Goal: Transaction & Acquisition: Download file/media

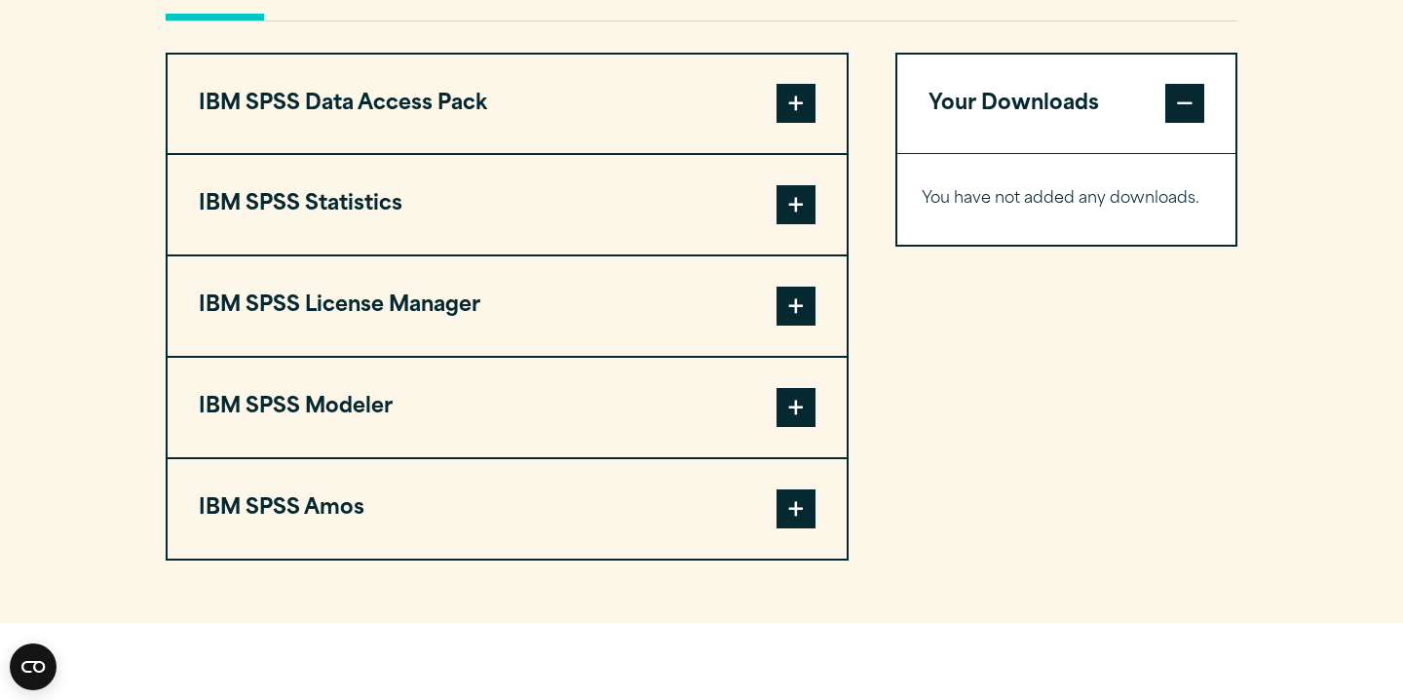
scroll to position [1502, 0]
click at [803, 223] on span at bounding box center [796, 203] width 39 height 39
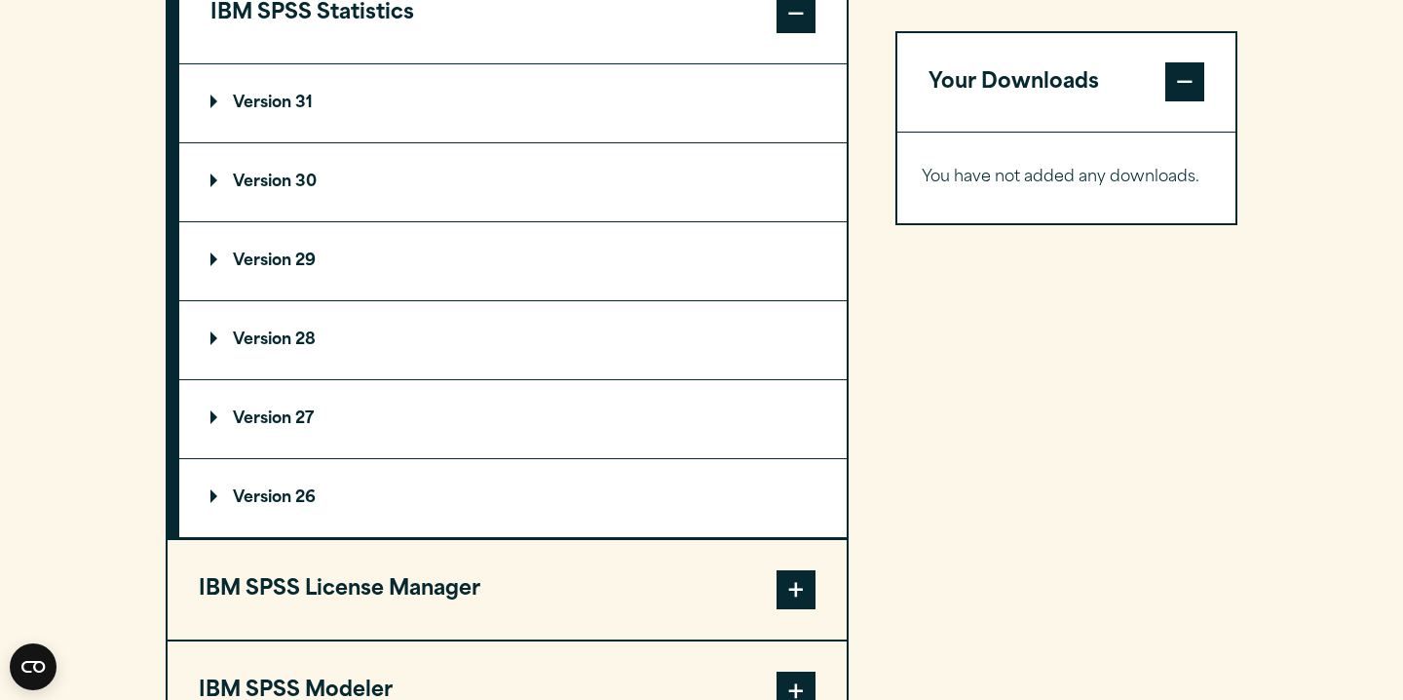
scroll to position [1731, 0]
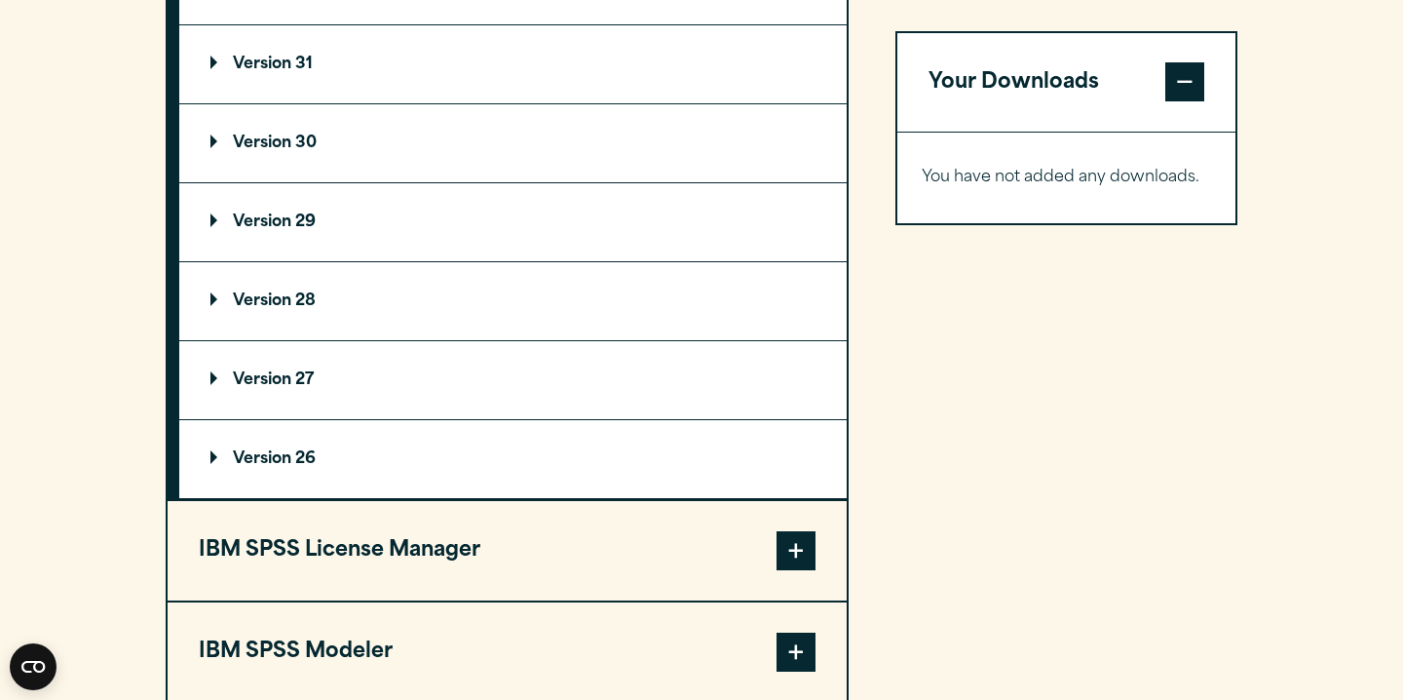
click at [297, 151] on p "Version 30" at bounding box center [263, 143] width 106 height 16
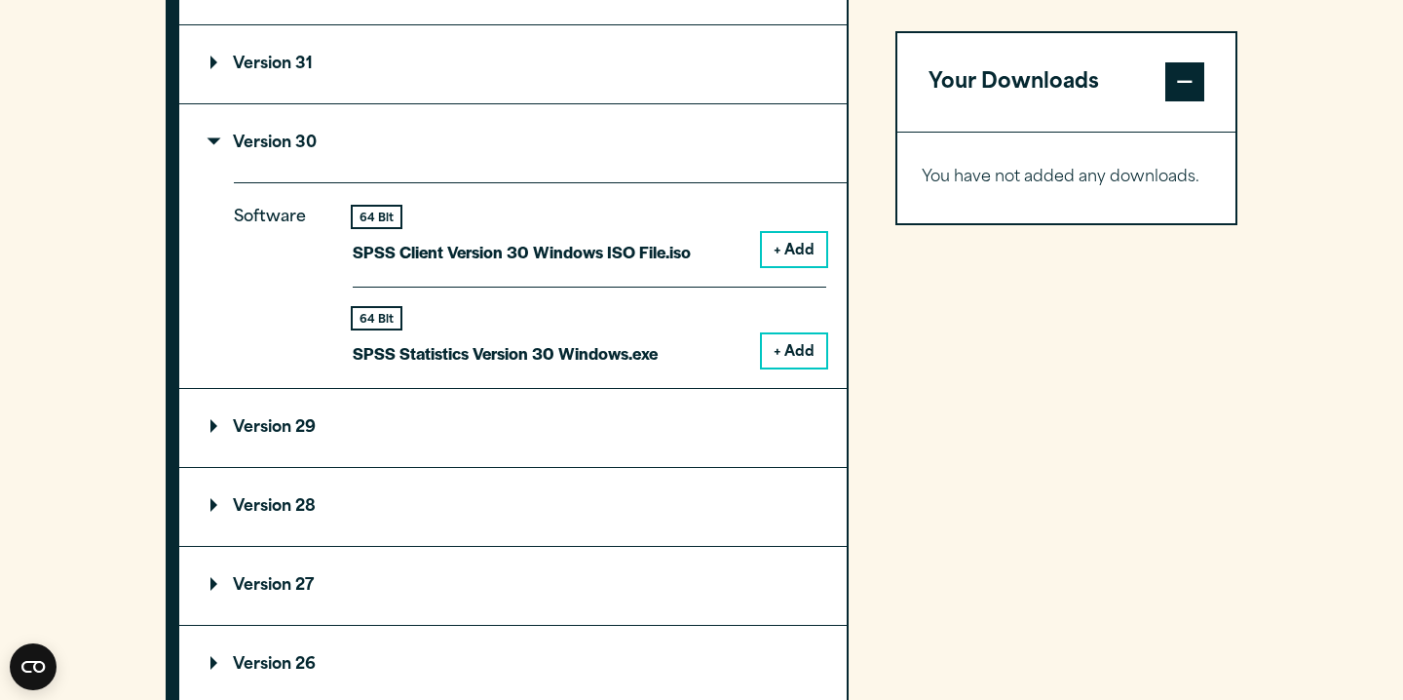
click at [811, 367] on button "+ Add" at bounding box center [794, 350] width 64 height 33
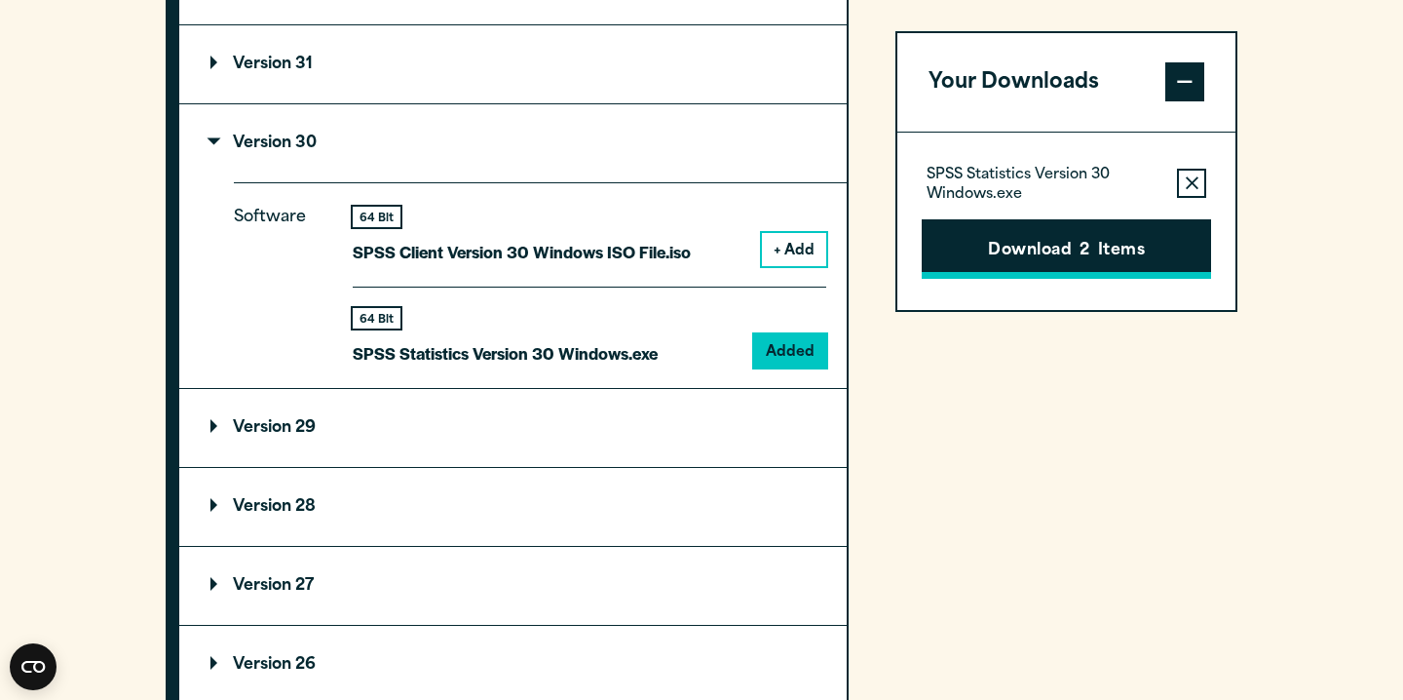
click at [1102, 255] on button "Download 2 Items" at bounding box center [1066, 249] width 289 height 60
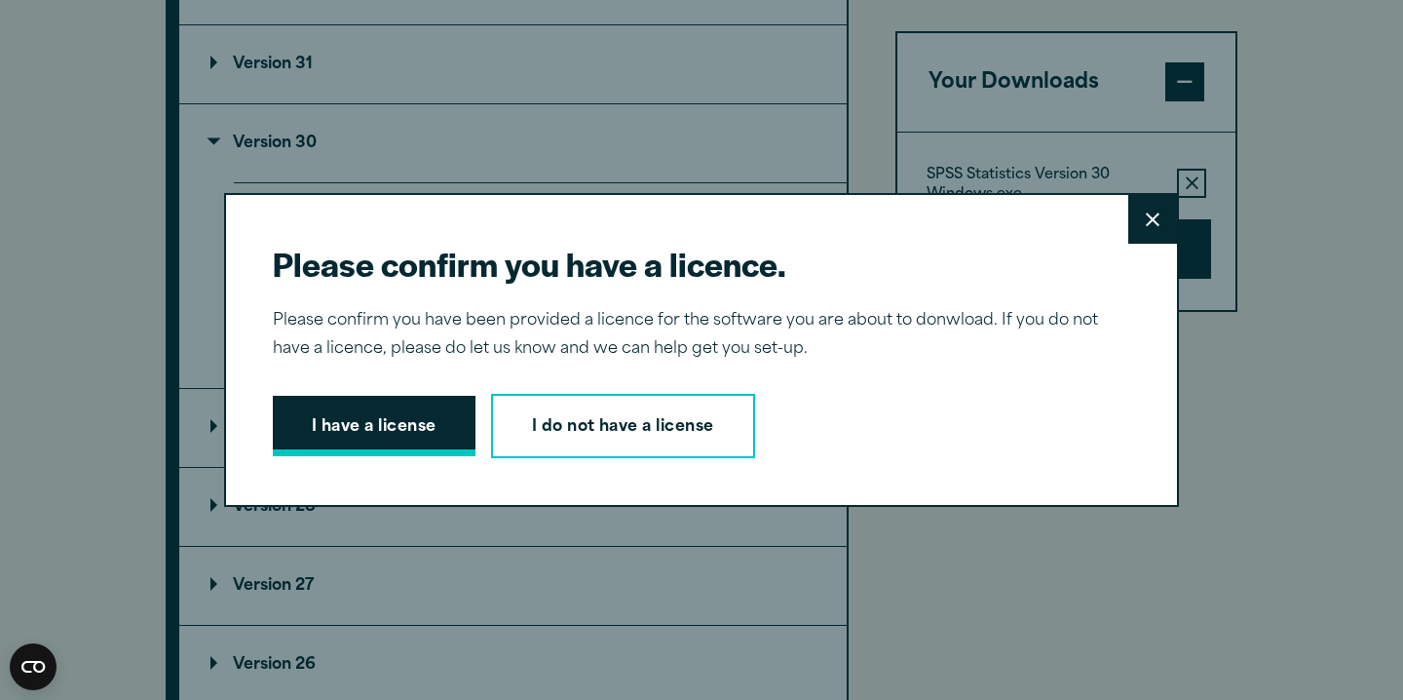
click at [411, 417] on button "I have a license" at bounding box center [374, 426] width 203 height 60
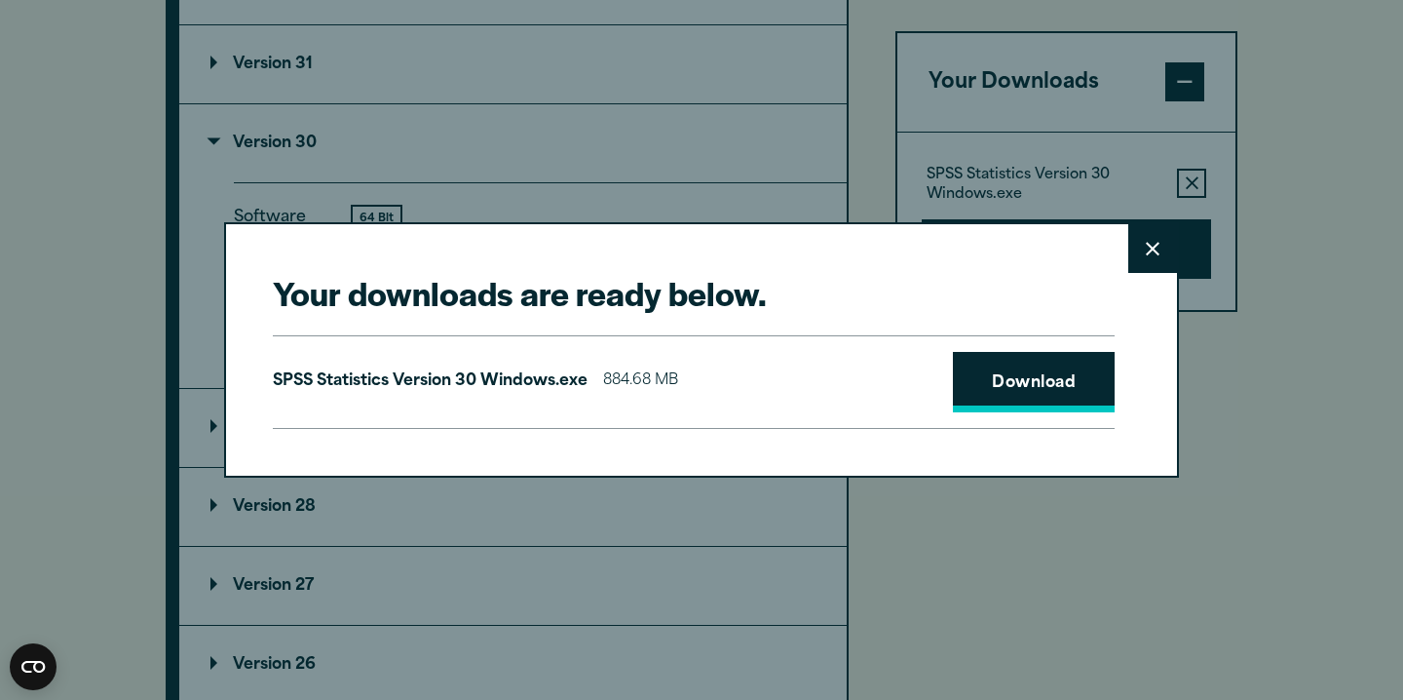
click at [997, 393] on link "Download" at bounding box center [1034, 382] width 162 height 60
click at [1004, 377] on link "Download" at bounding box center [1034, 382] width 162 height 60
click at [1150, 248] on icon at bounding box center [1153, 249] width 14 height 15
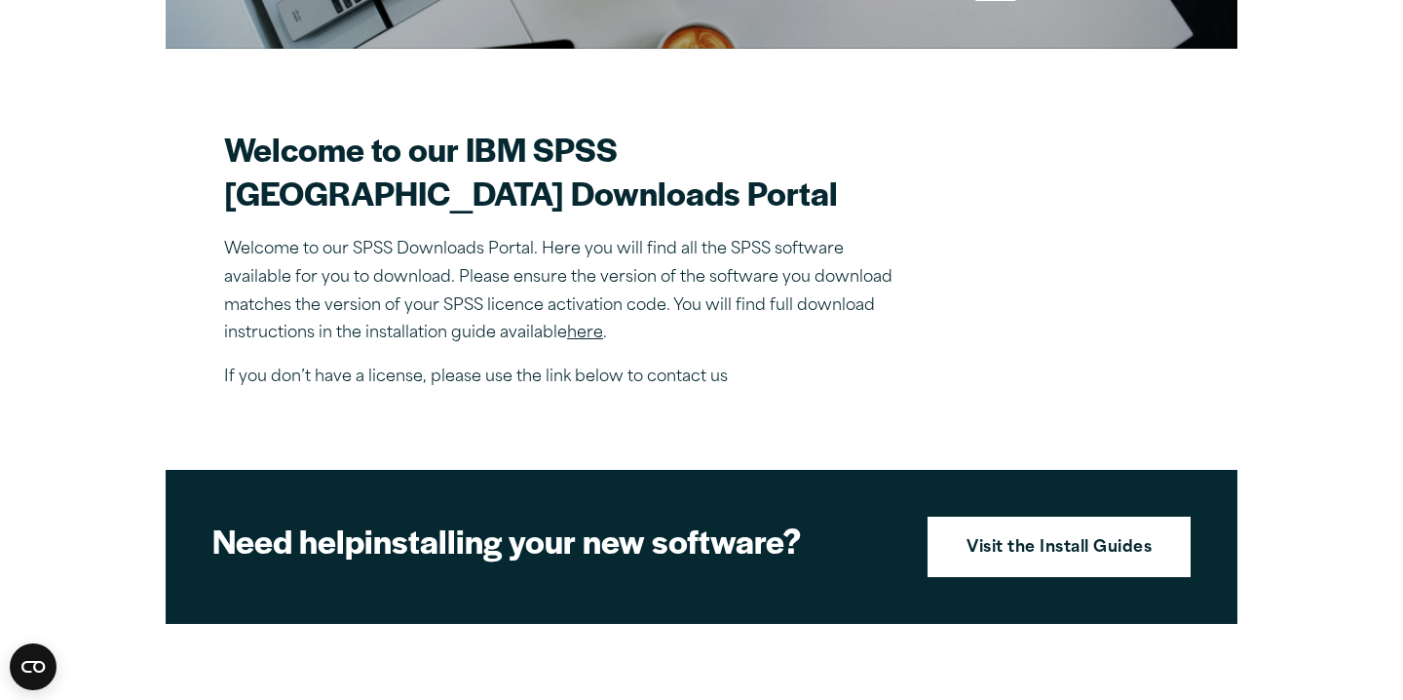
scroll to position [491, 0]
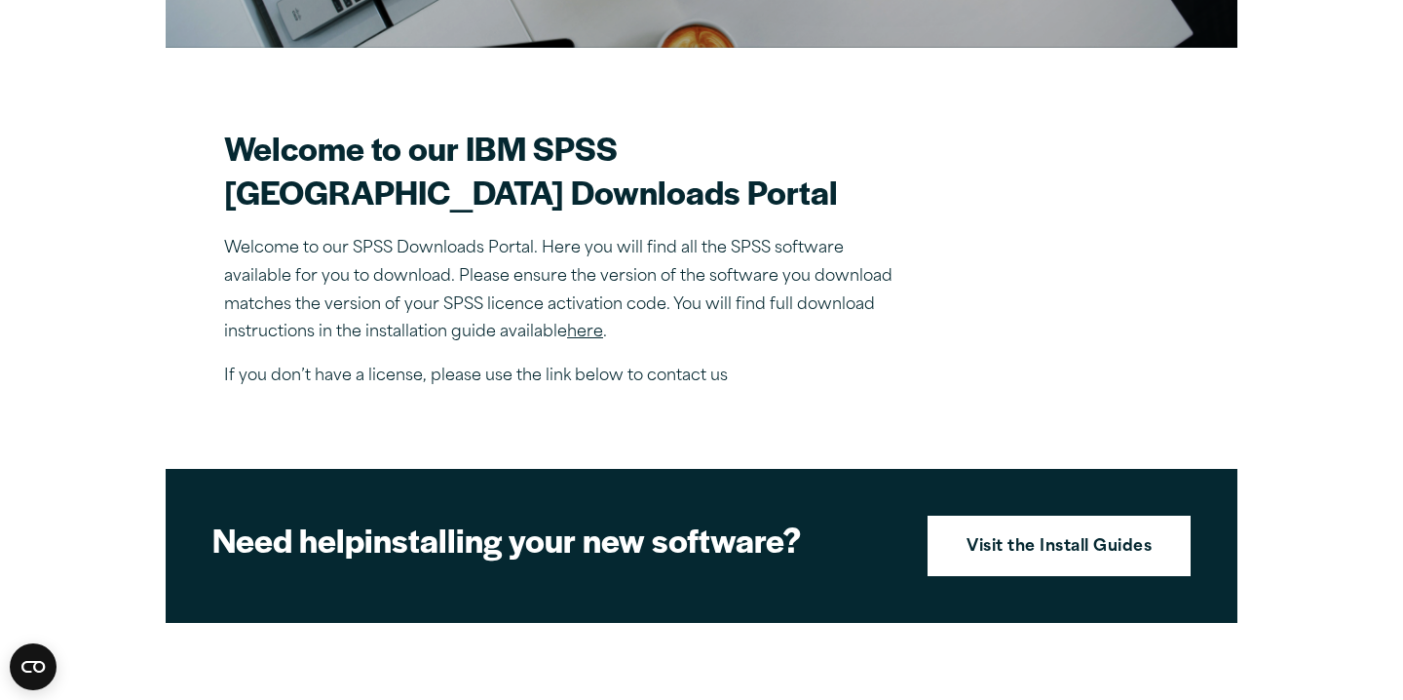
click at [582, 340] on link "here" at bounding box center [585, 332] width 36 height 16
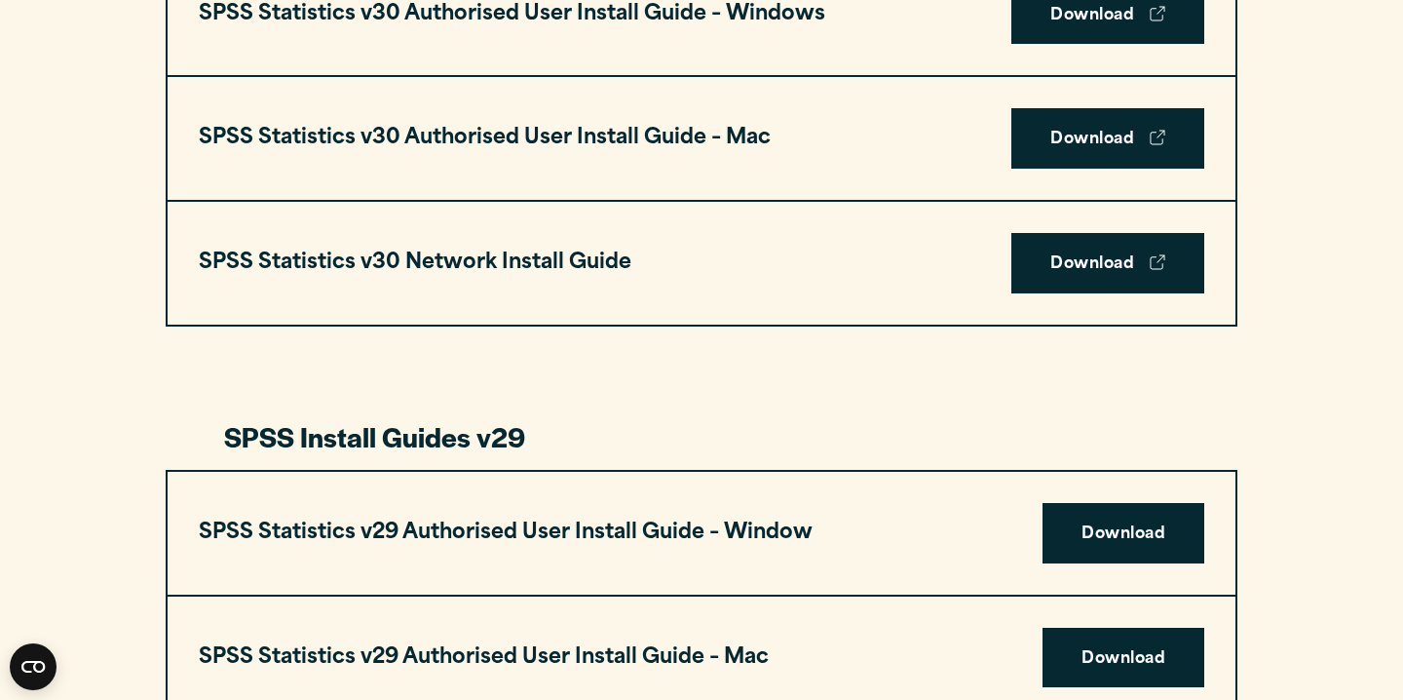
scroll to position [1598, 0]
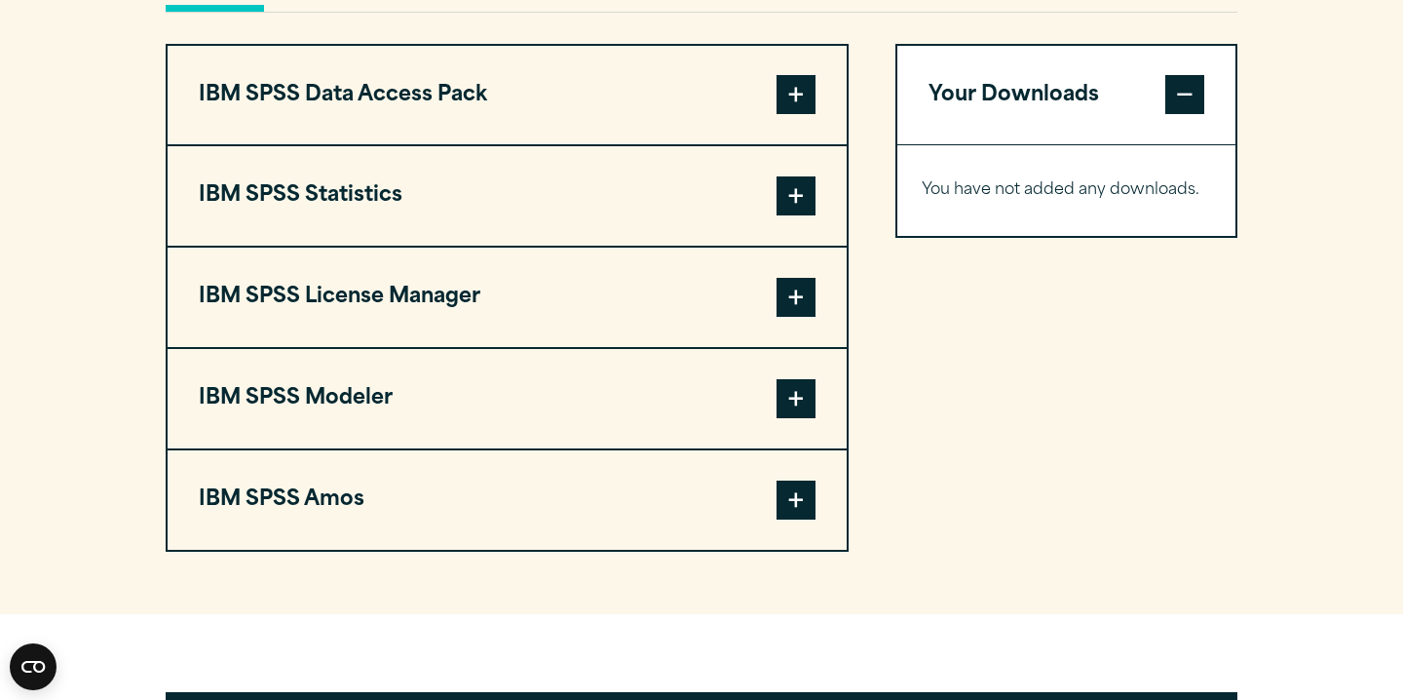
scroll to position [1523, 0]
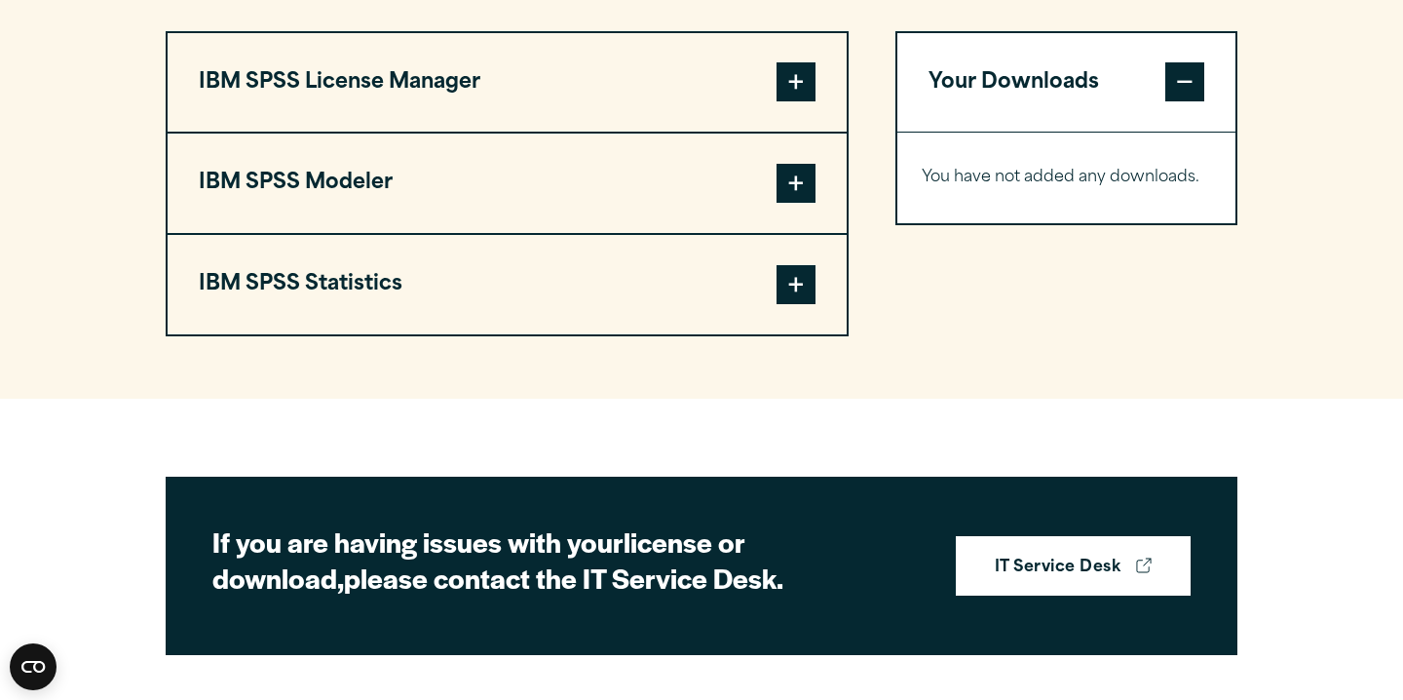
click at [786, 304] on span at bounding box center [796, 284] width 39 height 39
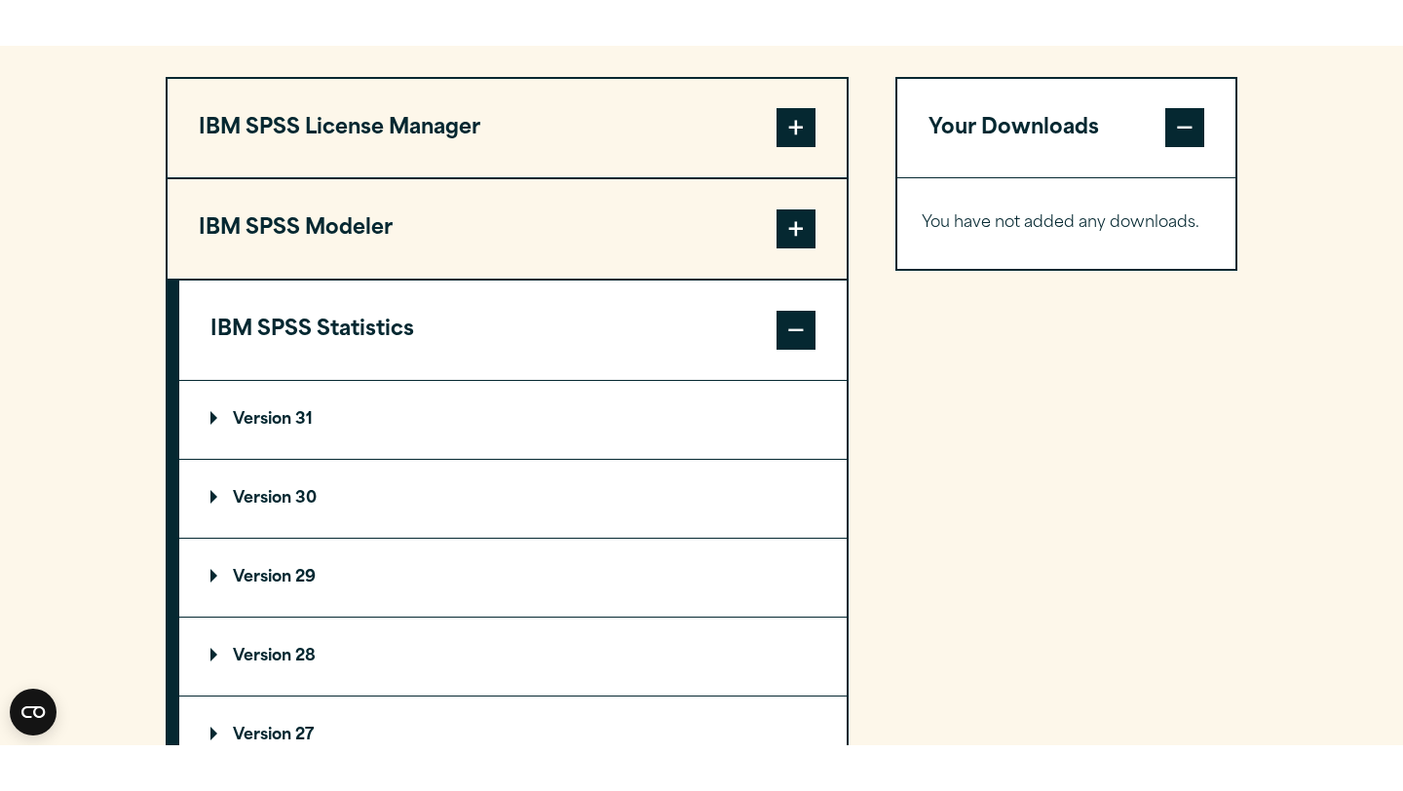
scroll to position [1748, 0]
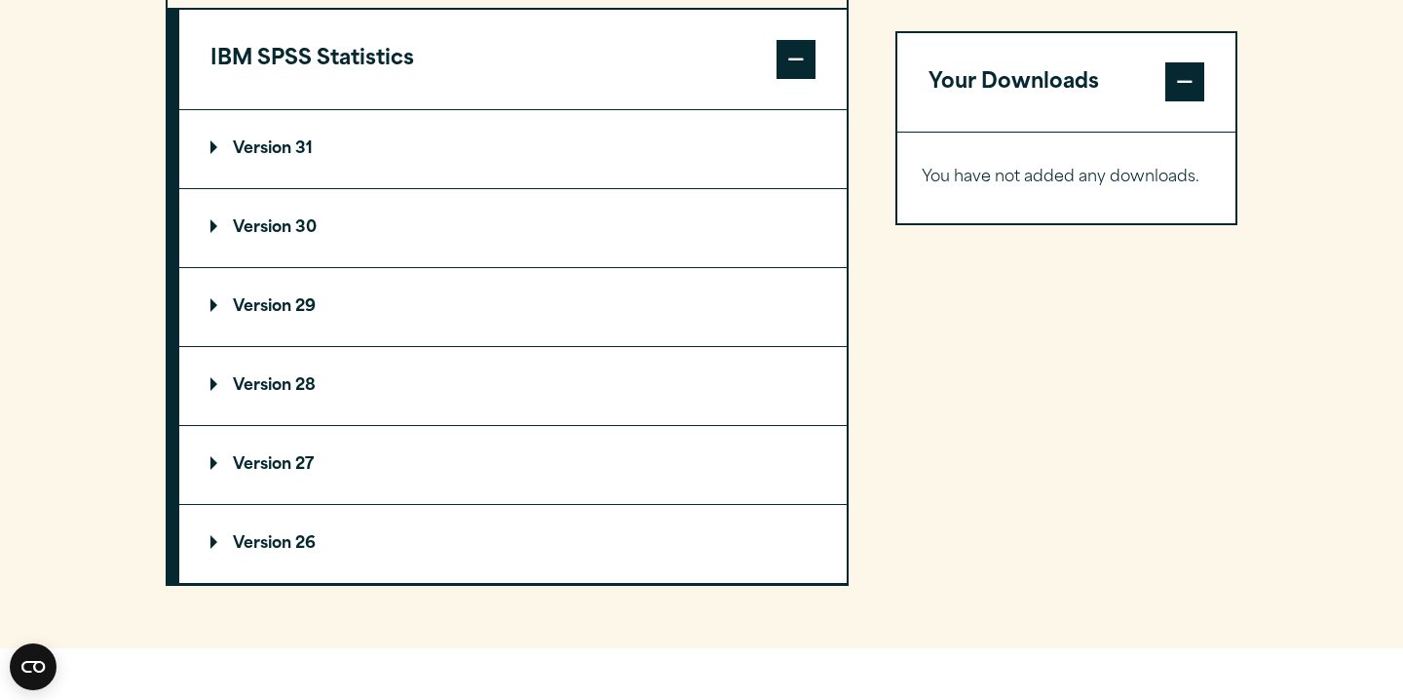
click at [523, 188] on summary "Version 31" at bounding box center [512, 149] width 667 height 78
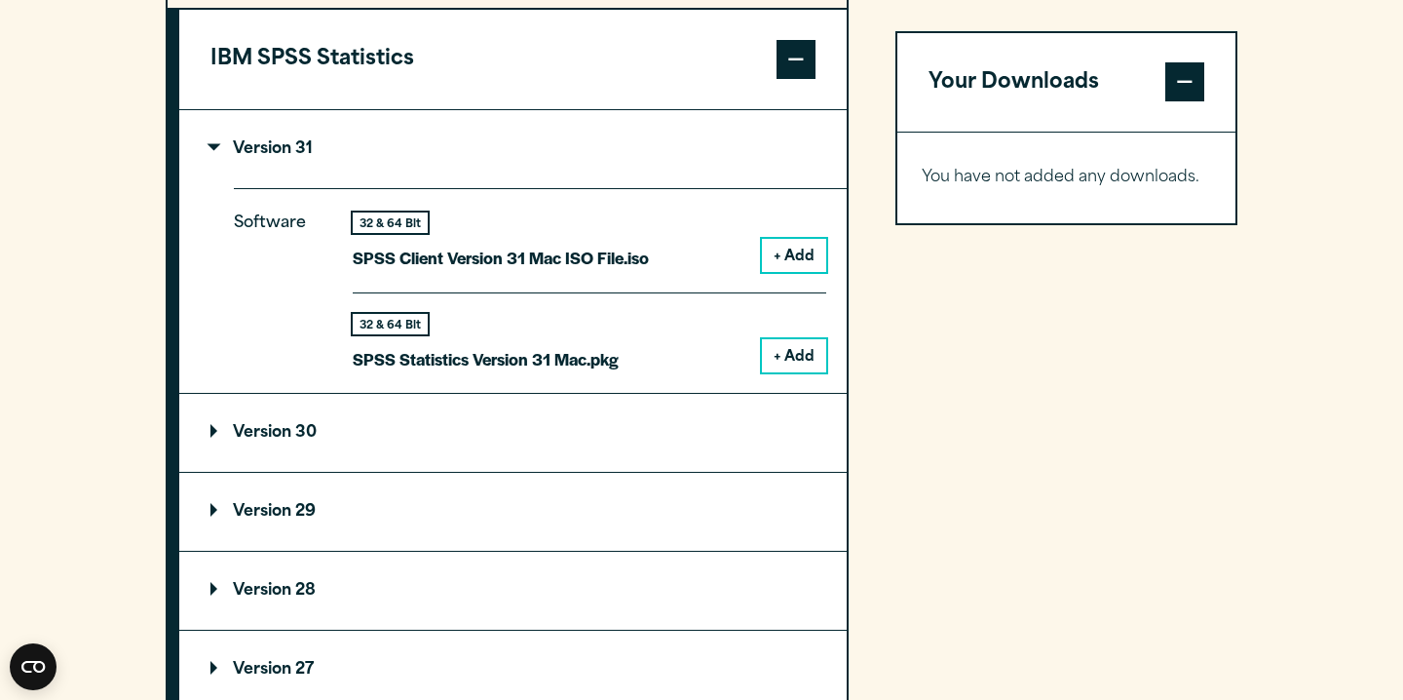
click at [807, 372] on button "+ Add" at bounding box center [794, 355] width 64 height 33
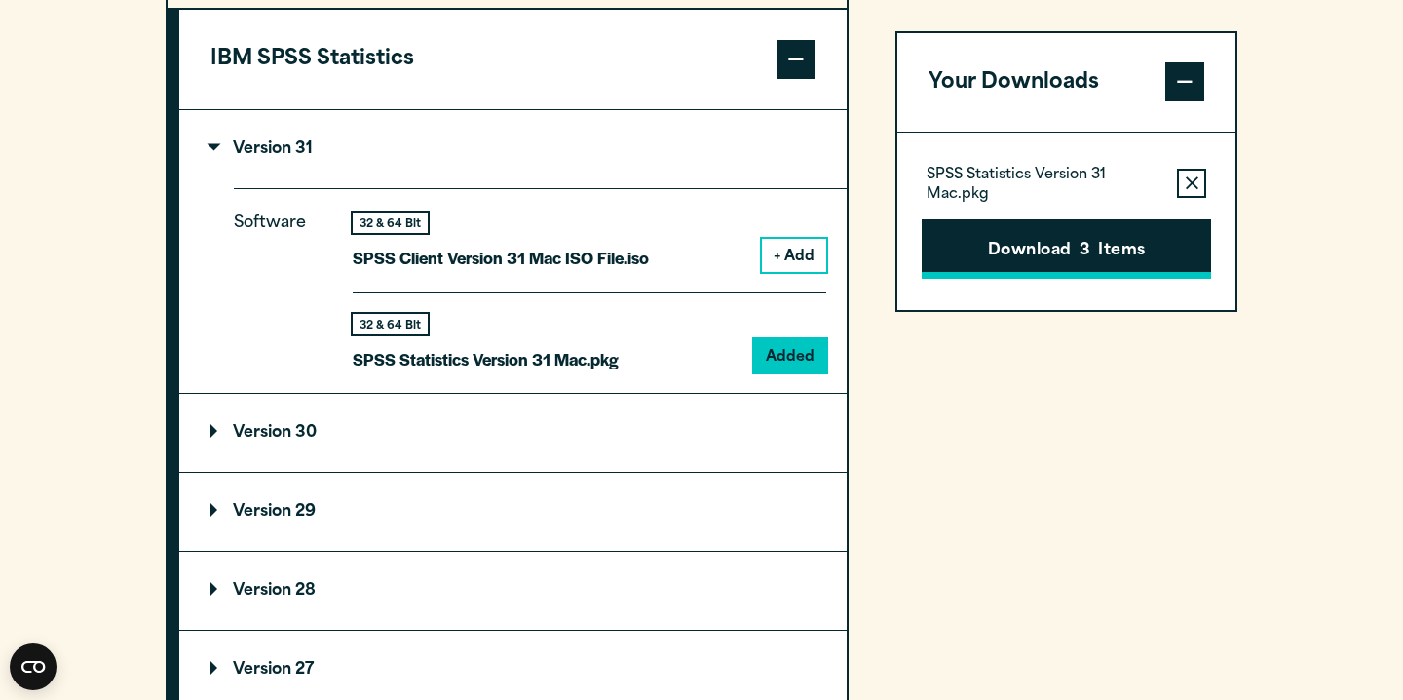
click at [1026, 260] on button "Download 3 Items" at bounding box center [1066, 249] width 289 height 60
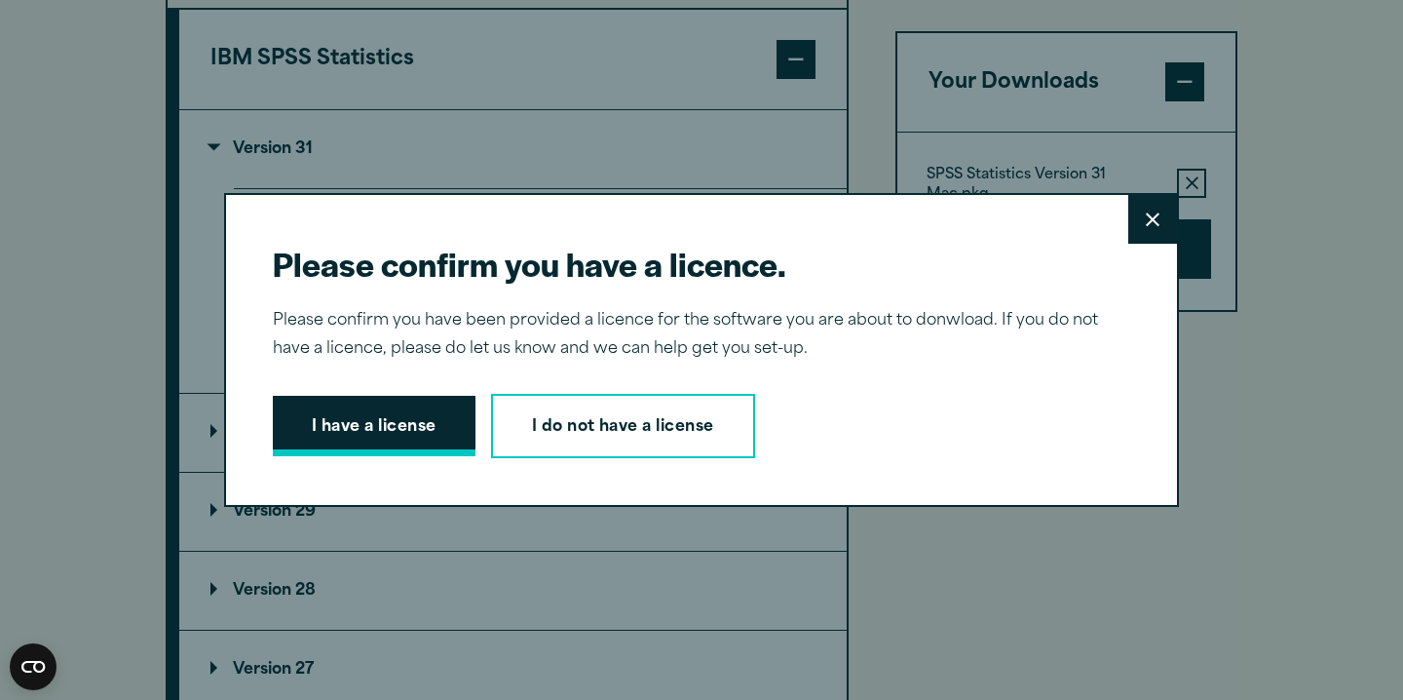
click at [360, 440] on button "I have a license" at bounding box center [374, 426] width 203 height 60
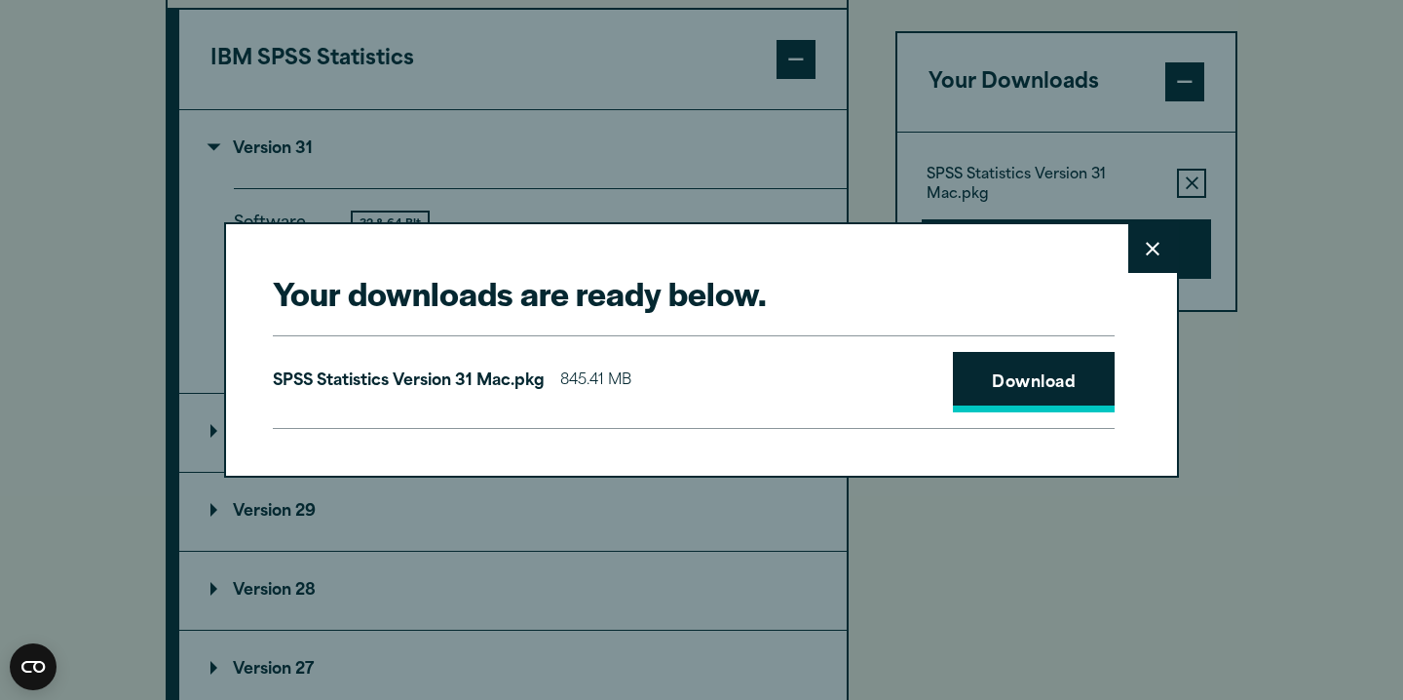
click at [977, 394] on link "Download" at bounding box center [1034, 382] width 162 height 60
click at [1155, 261] on button "Close" at bounding box center [1152, 248] width 49 height 49
